Goal: Check status: Check status

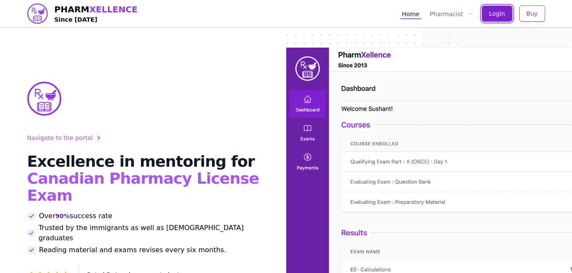
click at [501, 13] on span "Login" at bounding box center [497, 13] width 16 height 9
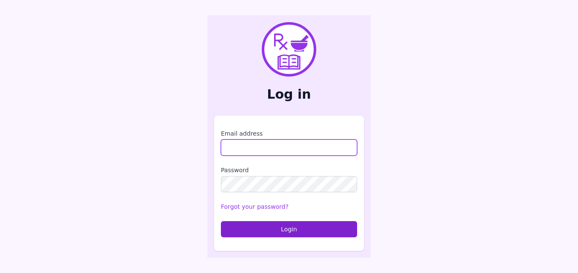
type input "**********"
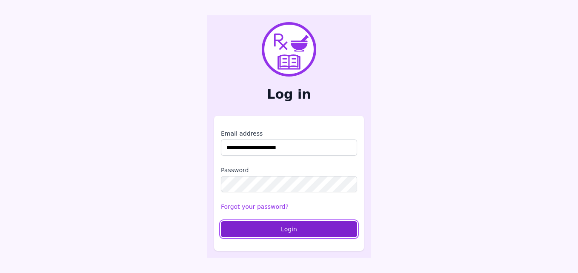
click at [302, 225] on button "Login" at bounding box center [289, 229] width 136 height 16
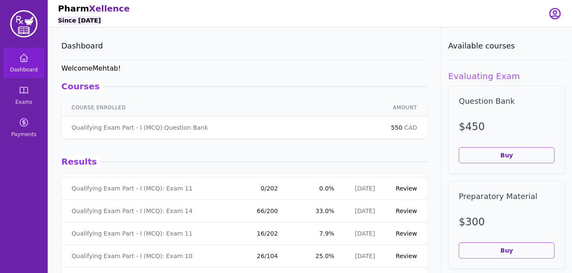
scroll to position [1788, 0]
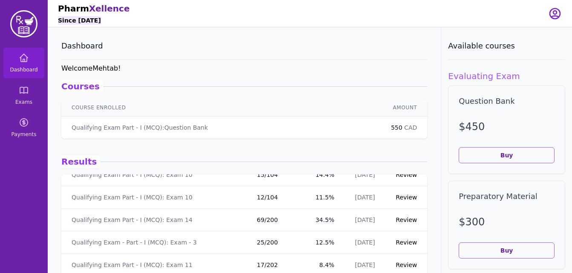
click at [418, 254] on td "Review" at bounding box center [406, 265] width 42 height 23
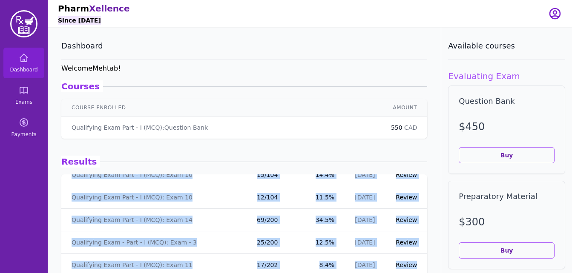
drag, startPoint x: 418, startPoint y: 254, endPoint x: 424, endPoint y: 246, distance: 9.7
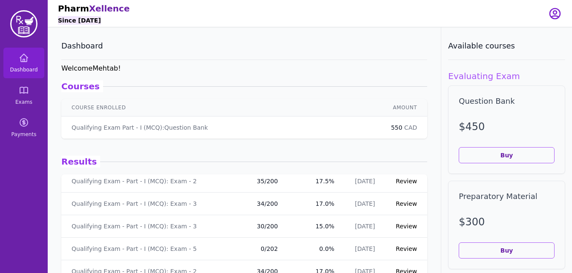
scroll to position [3277, 0]
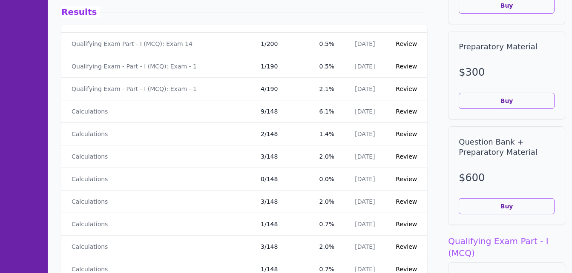
scroll to position [7671, 0]
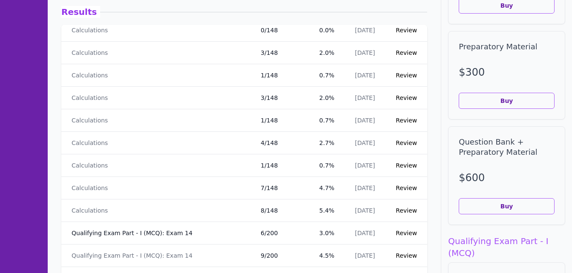
click at [152, 230] on link "Qualifying Exam Part - I (MCQ): Exam 14" at bounding box center [132, 233] width 121 height 9
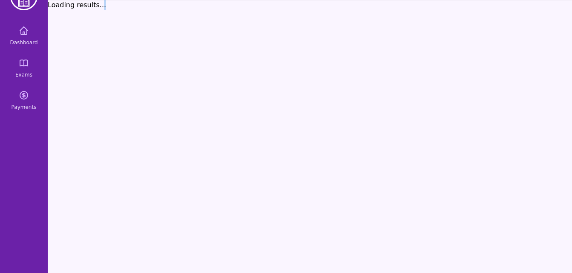
click at [152, 230] on div "Loading results..." at bounding box center [310, 136] width 524 height 273
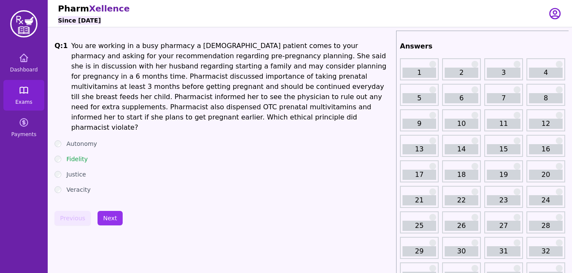
click at [18, 96] on link "Exams" at bounding box center [23, 95] width 41 height 31
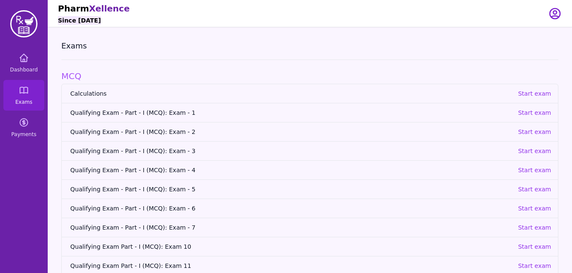
click at [160, 115] on span "Qualifying Exam - Part - I (MCQ): Exam - 1" at bounding box center [290, 113] width 441 height 9
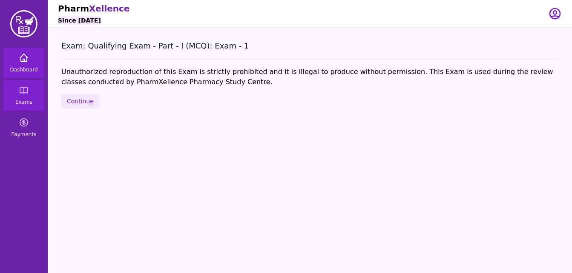
click at [29, 66] on span "Dashboard" at bounding box center [24, 69] width 28 height 7
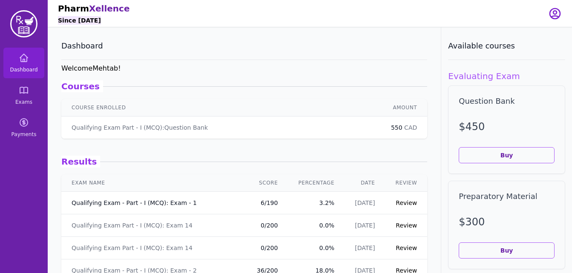
click at [160, 201] on link "Qualifying Exam - Part - I (MCQ): Exam - 1" at bounding box center [134, 203] width 125 height 9
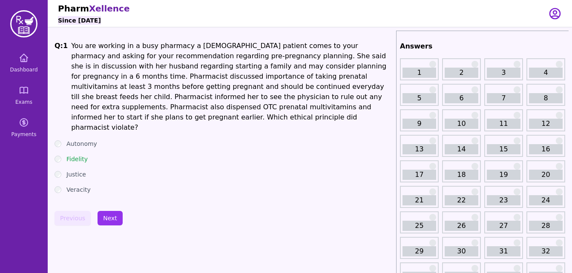
click at [160, 211] on div "Previous Next" at bounding box center [223, 218] width 338 height 14
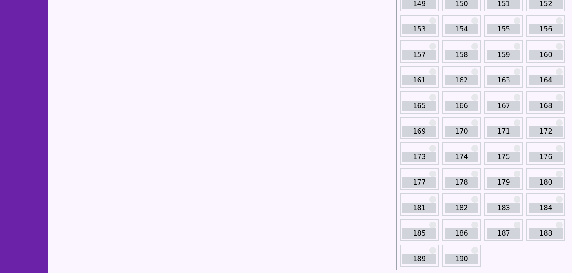
scroll to position [1014, 0]
click at [456, 260] on link "190" at bounding box center [461, 259] width 34 height 10
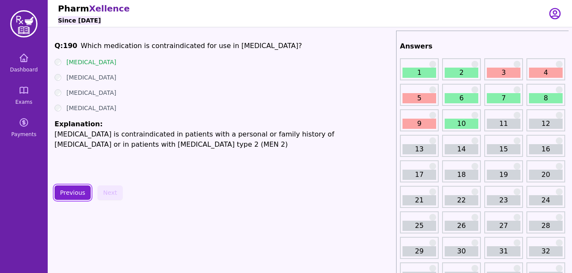
click at [74, 192] on button "Previous" at bounding box center [72, 193] width 36 height 14
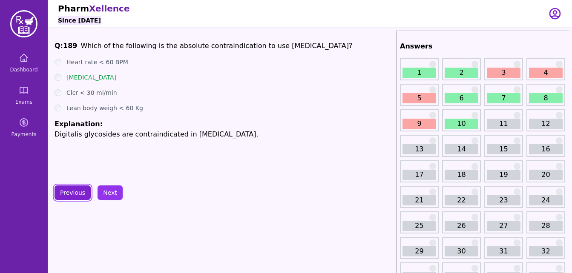
click at [74, 192] on button "Previous" at bounding box center [72, 193] width 36 height 14
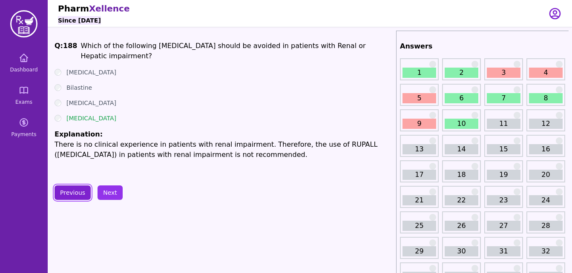
click at [74, 192] on button "Previous" at bounding box center [72, 193] width 36 height 14
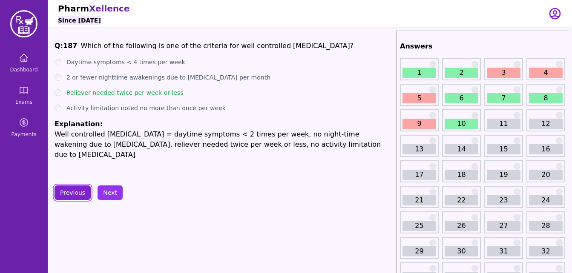
click at [74, 192] on button "Previous" at bounding box center [72, 193] width 36 height 14
